Goal: Go to known website: Access a specific website the user already knows

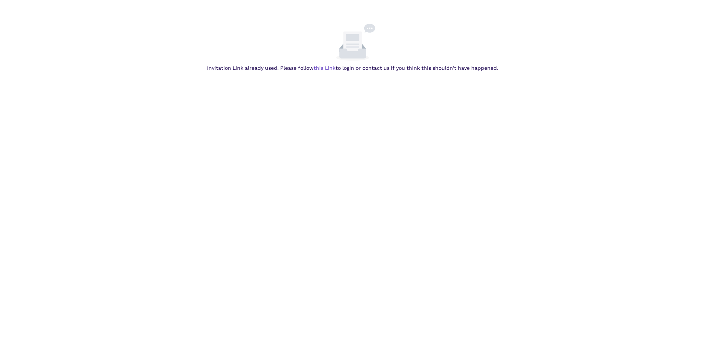
click at [362, 125] on body "Invitation Link already used. Please follow this Link to login or contact us if…" at bounding box center [352, 195] width 705 height 343
drag, startPoint x: 362, startPoint y: 125, endPoint x: 327, endPoint y: 68, distance: 66.8
click at [0, 0] on link "this Link" at bounding box center [0, 0] width 0 height 0
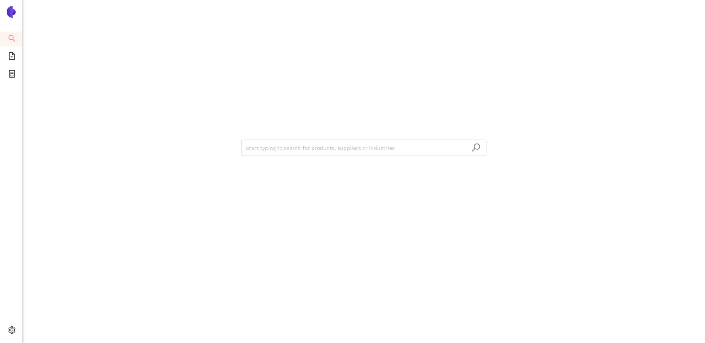
click at [137, 126] on div "Start typing to search for products, suppliers or industries" at bounding box center [363, 171] width 683 height 343
